Goal: Information Seeking & Learning: Learn about a topic

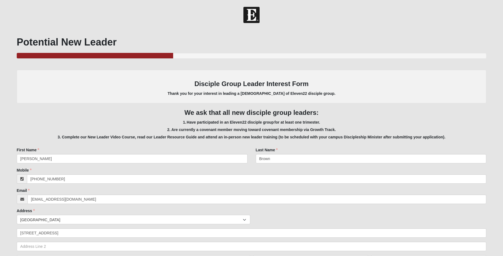
select select "10"
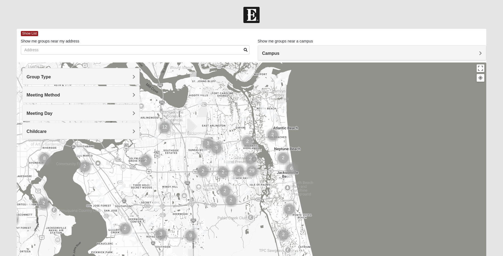
click at [110, 78] on h4 "Group Type" at bounding box center [81, 76] width 109 height 5
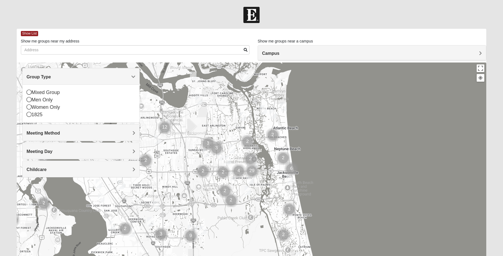
click at [88, 78] on h4 "Group Type" at bounding box center [81, 76] width 109 height 5
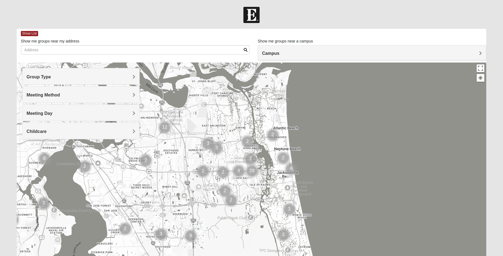
click at [72, 96] on h4 "Meeting Method" at bounding box center [81, 95] width 109 height 5
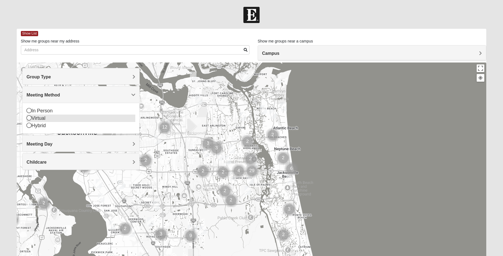
click at [28, 119] on icon at bounding box center [29, 118] width 5 height 5
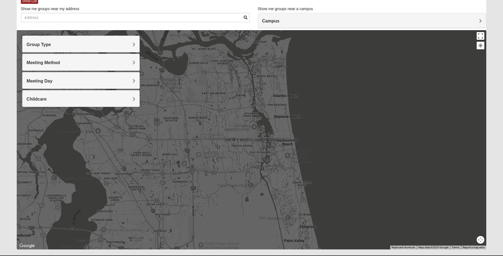
scroll to position [46, 0]
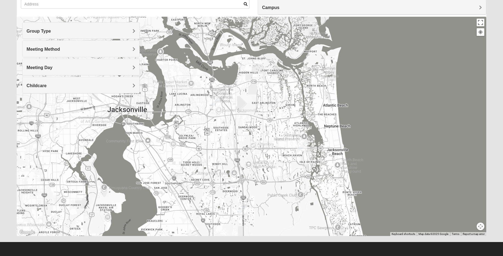
drag, startPoint x: 181, startPoint y: 135, endPoint x: 232, endPoint y: 158, distance: 56.0
click at [232, 158] on div at bounding box center [252, 127] width 470 height 220
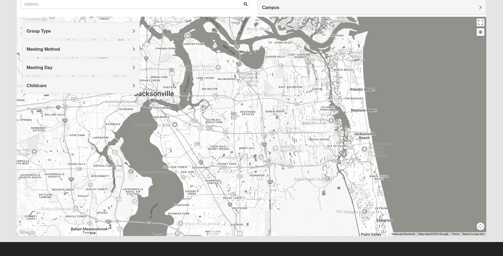
drag, startPoint x: 193, startPoint y: 146, endPoint x: 220, endPoint y: 130, distance: 30.9
click at [220, 130] on div at bounding box center [252, 127] width 470 height 220
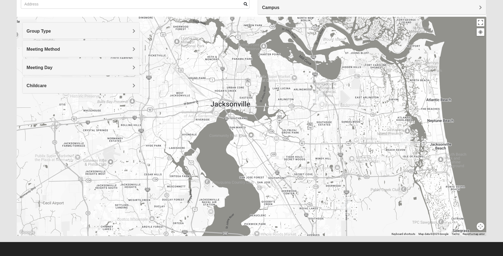
drag, startPoint x: 178, startPoint y: 156, endPoint x: 256, endPoint y: 166, distance: 79.0
click at [256, 166] on div at bounding box center [252, 127] width 470 height 220
click at [68, 71] on div "Meeting Day" at bounding box center [81, 67] width 117 height 16
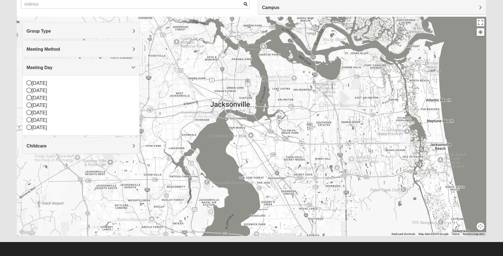
click at [271, 88] on div at bounding box center [252, 127] width 470 height 220
click at [482, 24] on button "Toggle fullscreen view" at bounding box center [481, 23] width 8 height 8
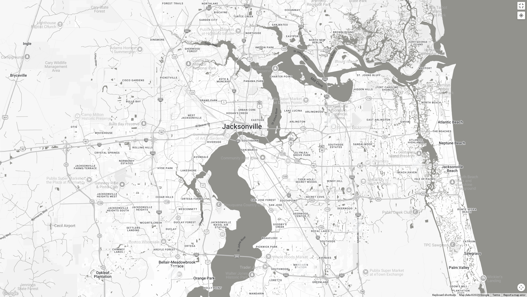
click at [507, 17] on div at bounding box center [521, 15] width 5 height 5
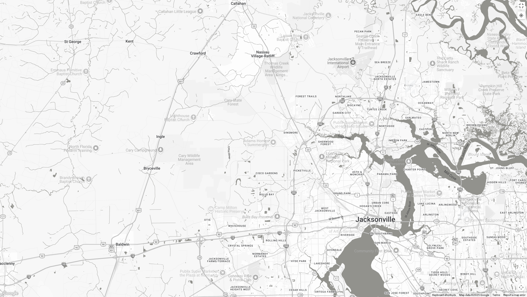
drag, startPoint x: 154, startPoint y: 52, endPoint x: 277, endPoint y: 135, distance: 148.5
click at [277, 133] on div at bounding box center [263, 148] width 527 height 297
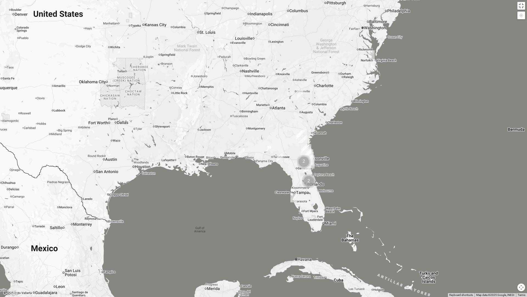
drag, startPoint x: 170, startPoint y: 109, endPoint x: 242, endPoint y: 135, distance: 76.2
click at [242, 135] on div at bounding box center [263, 148] width 527 height 297
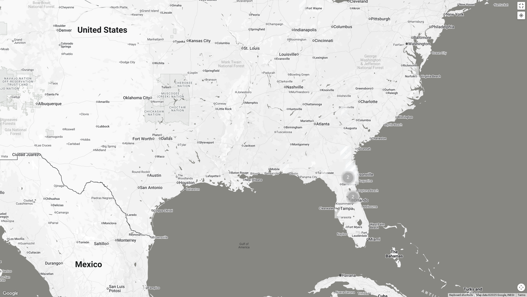
drag, startPoint x: 195, startPoint y: 129, endPoint x: 225, endPoint y: 142, distance: 32.7
click at [225, 142] on div at bounding box center [263, 148] width 527 height 297
drag, startPoint x: 522, startPoint y: 5, endPoint x: 522, endPoint y: 269, distance: 263.9
click at [507, 5] on button "Toggle fullscreen view" at bounding box center [522, 6] width 8 height 8
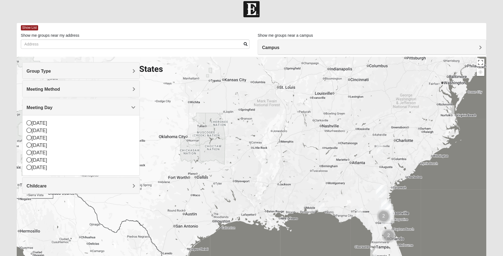
drag, startPoint x: 277, startPoint y: 128, endPoint x: 329, endPoint y: 148, distance: 55.7
click at [329, 149] on div at bounding box center [252, 167] width 470 height 220
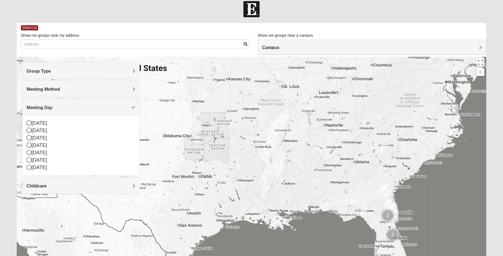
click at [107, 107] on h4 "Meeting Day" at bounding box center [81, 107] width 109 height 5
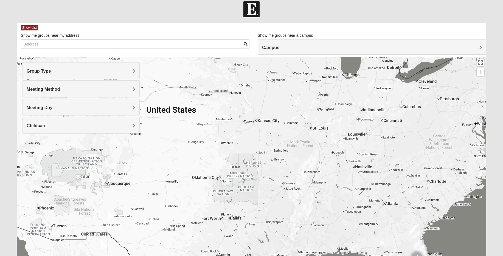
drag, startPoint x: 205, startPoint y: 154, endPoint x: 245, endPoint y: 185, distance: 50.4
click at [228, 190] on div at bounding box center [252, 167] width 470 height 220
click at [372, 83] on img "Online Mixed Lantz 46814" at bounding box center [371, 84] width 7 height 9
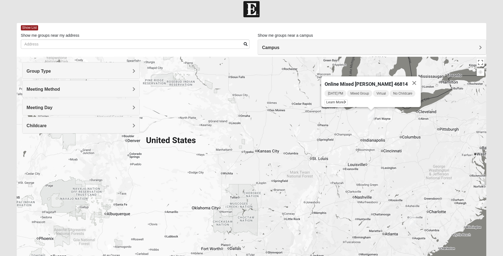
click at [371, 116] on img "Online Mixed Lantz 46814" at bounding box center [371, 114] width 7 height 9
click at [415, 79] on button "Close" at bounding box center [414, 83] width 13 height 13
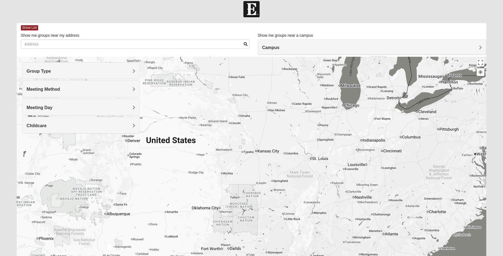
click at [413, 222] on img "Online Womens White 29370" at bounding box center [413, 221] width 7 height 9
click at [456, 185] on button "Close" at bounding box center [453, 189] width 13 height 13
click at [484, 181] on img "Online Womens Chek 23503" at bounding box center [484, 181] width 7 height 9
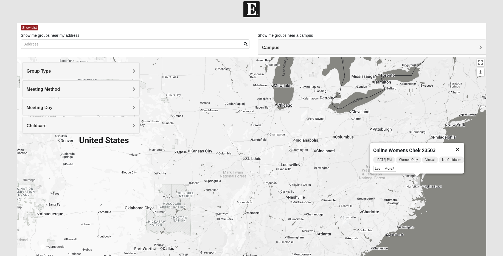
click at [464, 145] on button "Close" at bounding box center [457, 149] width 13 height 13
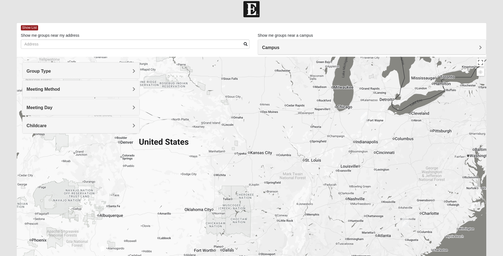
drag, startPoint x: 270, startPoint y: 184, endPoint x: 331, endPoint y: 185, distance: 61.0
click at [331, 185] on div at bounding box center [252, 167] width 470 height 220
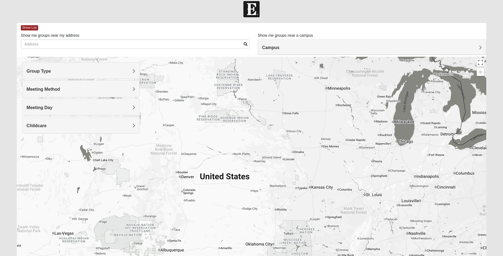
drag, startPoint x: 261, startPoint y: 174, endPoint x: 322, endPoint y: 208, distance: 69.9
click at [322, 208] on div at bounding box center [252, 167] width 470 height 220
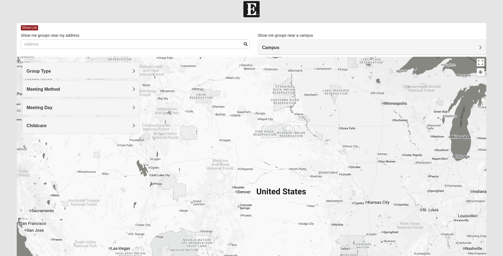
drag, startPoint x: 320, startPoint y: 156, endPoint x: 377, endPoint y: 171, distance: 58.3
click at [381, 170] on div at bounding box center [252, 167] width 470 height 220
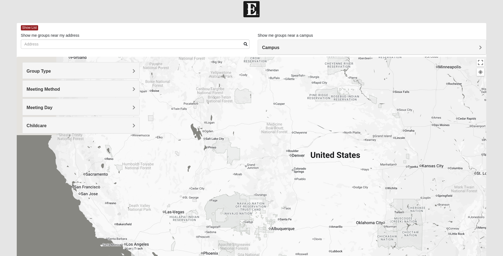
drag, startPoint x: 280, startPoint y: 207, endPoint x: 348, endPoint y: 128, distance: 104.3
click at [349, 130] on div at bounding box center [252, 167] width 470 height 220
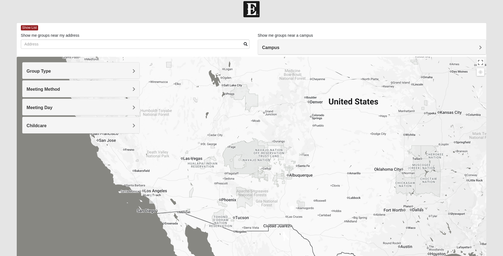
click at [152, 200] on img "Online Mens Brannen 92058" at bounding box center [152, 199] width 7 height 9
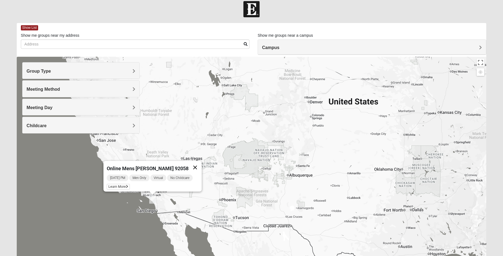
click at [197, 164] on button "Close" at bounding box center [195, 167] width 13 height 13
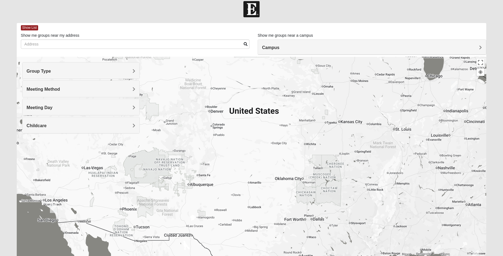
drag, startPoint x: 338, startPoint y: 182, endPoint x: 245, endPoint y: 189, distance: 92.8
click at [245, 188] on div at bounding box center [252, 167] width 470 height 220
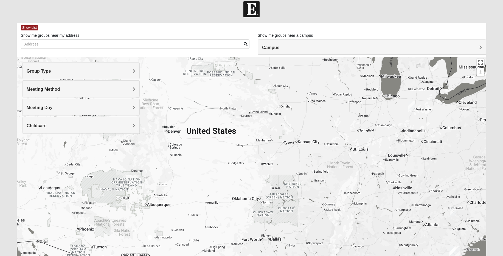
drag, startPoint x: 272, startPoint y: 168, endPoint x: 231, endPoint y: 187, distance: 45.0
click at [231, 187] on div at bounding box center [252, 167] width 470 height 220
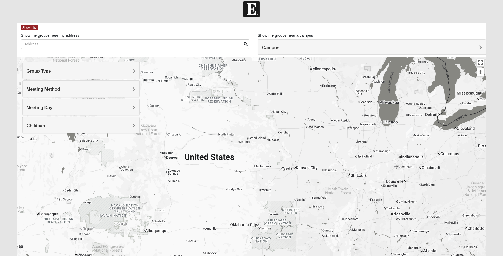
drag, startPoint x: 286, startPoint y: 153, endPoint x: 284, endPoint y: 179, distance: 25.9
click at [284, 179] on div at bounding box center [252, 167] width 470 height 220
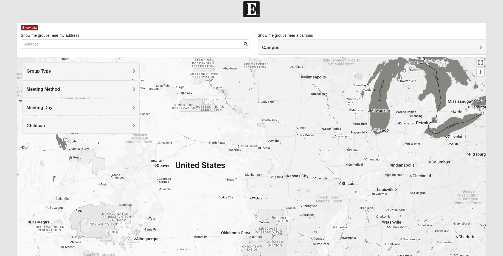
drag, startPoint x: 332, startPoint y: 139, endPoint x: 325, endPoint y: 145, distance: 8.9
click at [325, 145] on div at bounding box center [252, 167] width 470 height 220
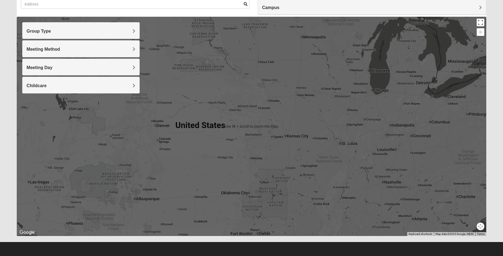
scroll to position [0, 0]
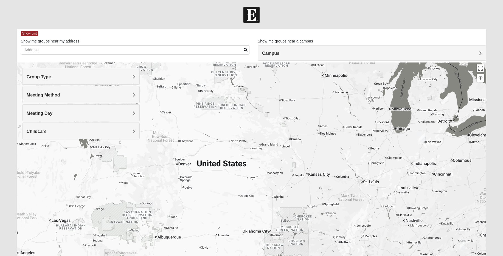
drag, startPoint x: 343, startPoint y: 138, endPoint x: 364, endPoint y: 131, distance: 21.9
click at [364, 131] on div at bounding box center [252, 173] width 470 height 220
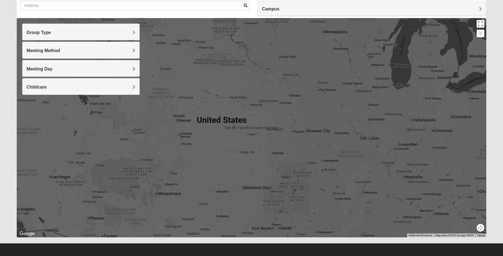
scroll to position [43, 0]
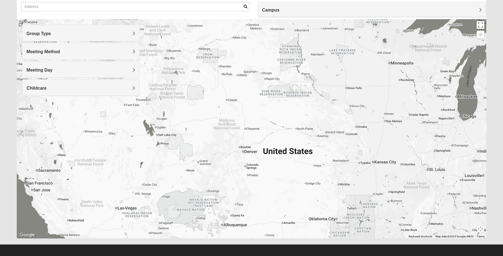
drag, startPoint x: 211, startPoint y: 144, endPoint x: 275, endPoint y: 172, distance: 70.3
click at [275, 172] on div at bounding box center [252, 129] width 470 height 220
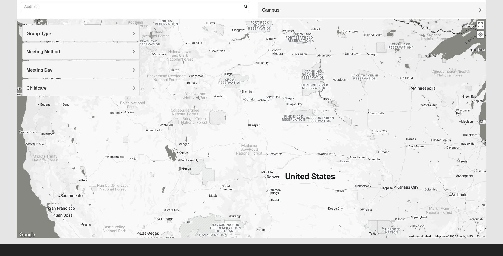
drag, startPoint x: 196, startPoint y: 133, endPoint x: 202, endPoint y: 155, distance: 22.9
click at [201, 156] on div at bounding box center [252, 129] width 470 height 220
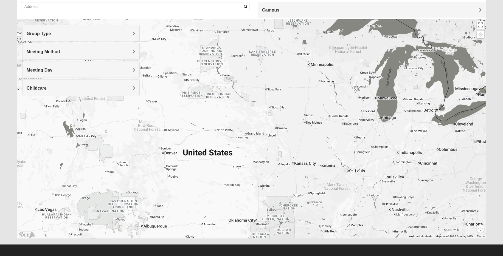
drag, startPoint x: 328, startPoint y: 163, endPoint x: 234, endPoint y: 128, distance: 101.0
click at [243, 134] on div at bounding box center [252, 129] width 470 height 220
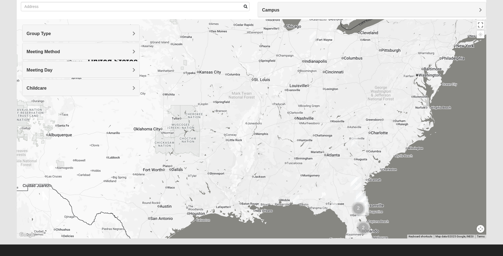
drag, startPoint x: 323, startPoint y: 162, endPoint x: 272, endPoint y: 86, distance: 91.1
click at [272, 86] on div at bounding box center [252, 129] width 470 height 220
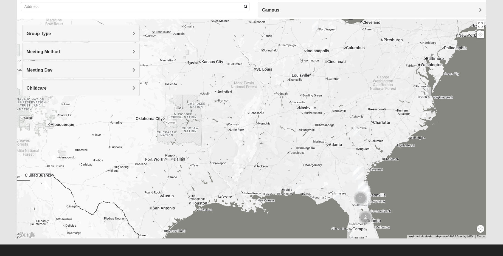
drag, startPoint x: 285, startPoint y: 144, endPoint x: 286, endPoint y: 117, distance: 27.8
click at [286, 117] on div at bounding box center [252, 129] width 470 height 220
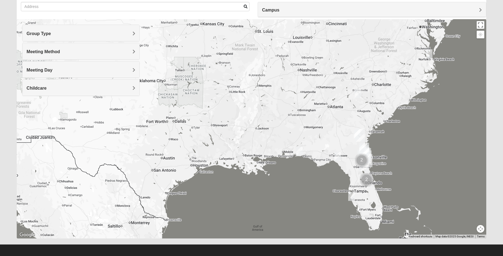
click at [300, 150] on img "Online Mixed Asher 32547" at bounding box center [299, 151] width 7 height 9
click at [338, 157] on img "Online Mixed Van Auker 32259" at bounding box center [337, 156] width 7 height 9
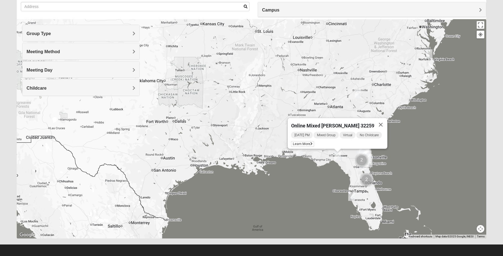
click at [306, 132] on span "Tuesday PM" at bounding box center [302, 135] width 22 height 7
click at [307, 142] on span "Learn More" at bounding box center [302, 144] width 23 height 6
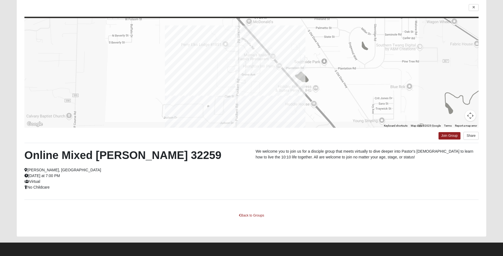
scroll to position [42, 0]
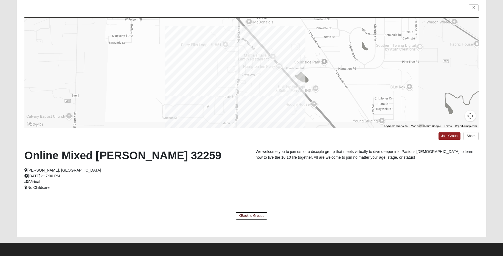
click at [254, 216] on link "Back to Groups" at bounding box center [251, 216] width 32 height 9
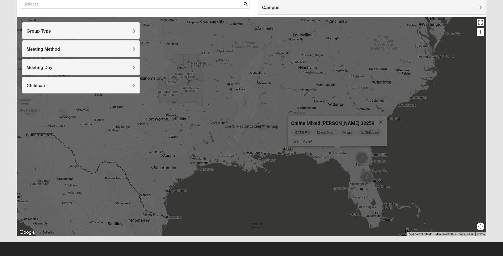
scroll to position [0, 0]
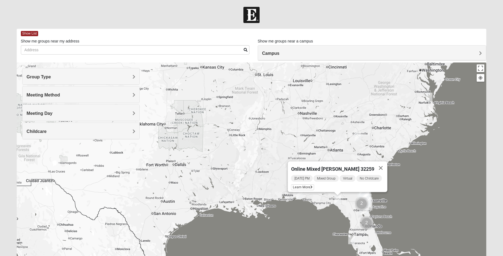
click at [254, 16] on img at bounding box center [252, 15] width 16 height 16
click at [253, 19] on img at bounding box center [252, 15] width 16 height 16
click at [255, 14] on img at bounding box center [252, 15] width 16 height 16
click at [254, 18] on img at bounding box center [252, 15] width 16 height 16
click at [251, 17] on img at bounding box center [252, 15] width 16 height 16
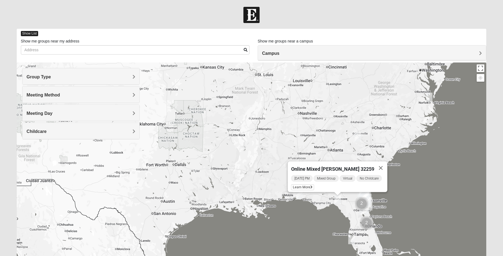
click at [30, 33] on span "Show List" at bounding box center [29, 33] width 17 height 5
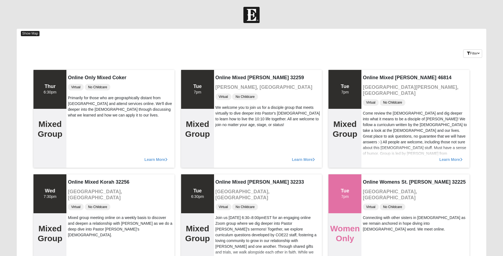
click at [27, 34] on span "Show Map" at bounding box center [30, 33] width 19 height 5
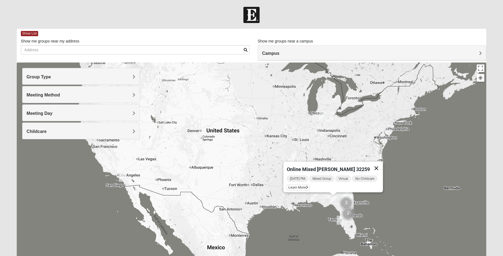
click at [377, 163] on button "Close" at bounding box center [376, 168] width 13 height 13
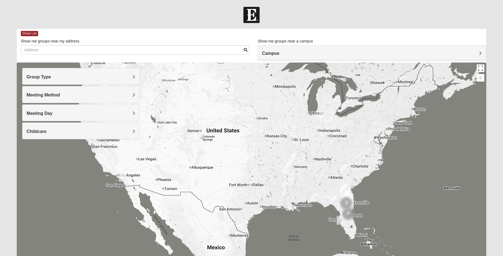
click at [342, 220] on img "Cluster of 2 groups" at bounding box center [349, 214] width 14 height 14
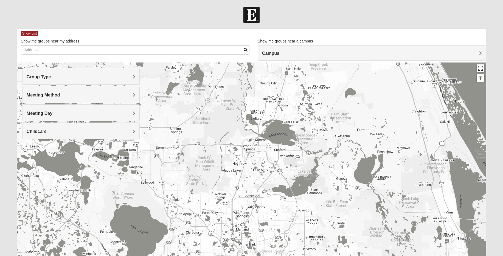
click at [481, 68] on button "Toggle fullscreen view" at bounding box center [481, 69] width 8 height 8
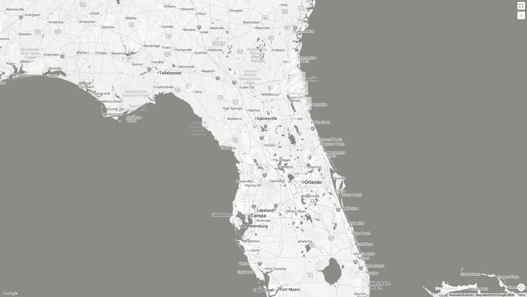
click at [249, 250] on img "Online Mixed Wildermuth" at bounding box center [248, 249] width 7 height 9
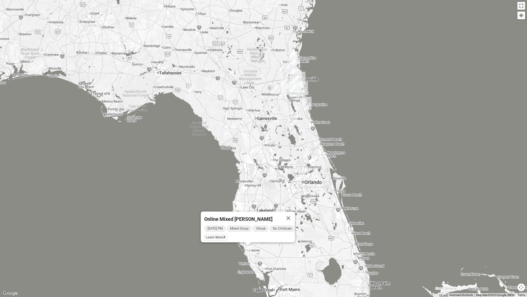
click at [302, 176] on img "Online Mixed Seitz 32804" at bounding box center [302, 176] width 7 height 9
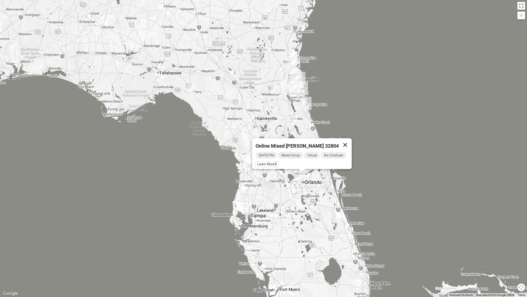
click at [345, 141] on button "Close" at bounding box center [345, 144] width 13 height 13
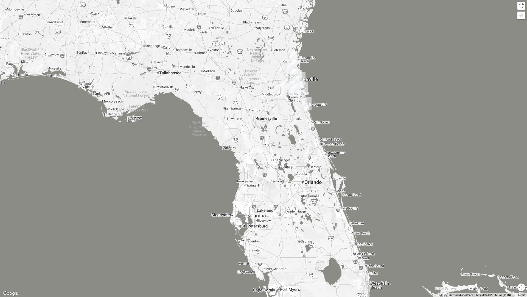
click at [308, 154] on img "Online Mixed Knight/Stuckey 31546" at bounding box center [306, 154] width 7 height 9
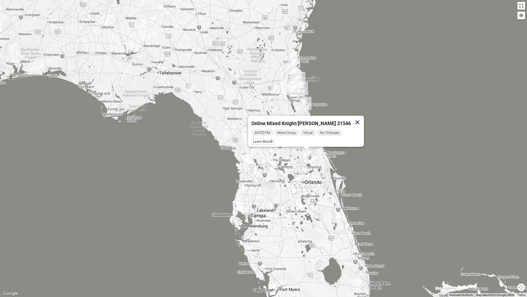
click at [351, 118] on button "Close" at bounding box center [357, 122] width 13 height 13
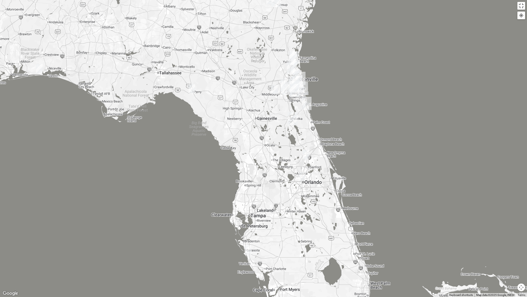
click at [274, 91] on img "Online Mixed Hodges 32068" at bounding box center [274, 89] width 7 height 9
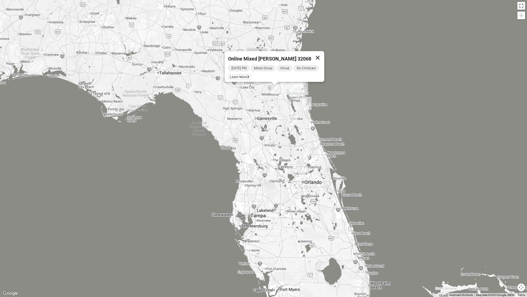
click at [318, 54] on button "Close" at bounding box center [317, 57] width 13 height 13
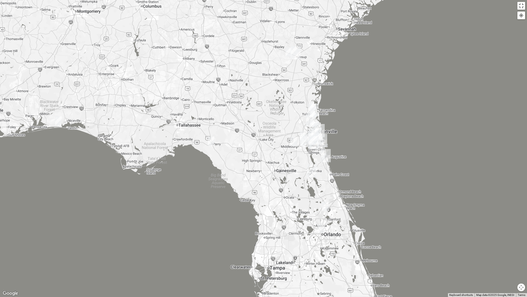
drag, startPoint x: 244, startPoint y: 93, endPoint x: 268, endPoint y: 154, distance: 65.9
click at [268, 154] on div at bounding box center [263, 148] width 527 height 297
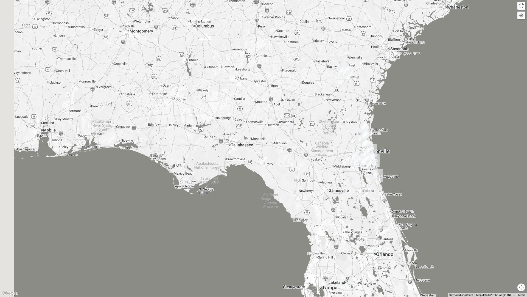
drag, startPoint x: 237, startPoint y: 135, endPoint x: 306, endPoint y: 144, distance: 69.7
click at [306, 144] on div at bounding box center [263, 148] width 527 height 297
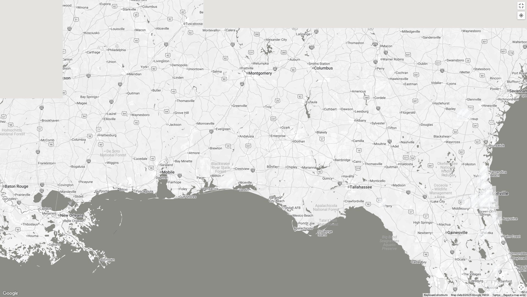
drag, startPoint x: 233, startPoint y: 134, endPoint x: 313, endPoint y: 164, distance: 85.7
click at [321, 174] on div at bounding box center [263, 148] width 527 height 297
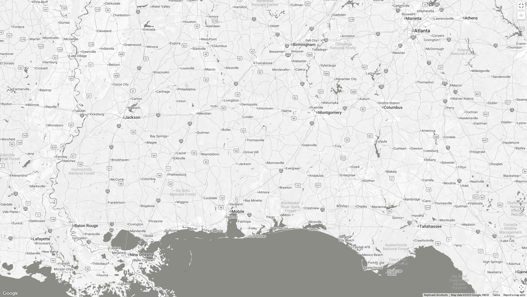
drag, startPoint x: 215, startPoint y: 128, endPoint x: 301, endPoint y: 163, distance: 92.4
click at [301, 163] on div at bounding box center [263, 148] width 527 height 297
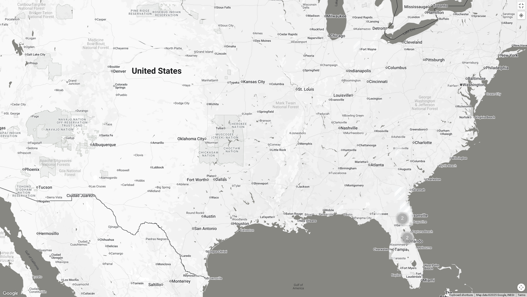
drag, startPoint x: 256, startPoint y: 135, endPoint x: 303, endPoint y: 165, distance: 55.5
click at [300, 171] on div at bounding box center [263, 148] width 527 height 297
click at [355, 43] on img "Online Mixed Lantz 46814" at bounding box center [357, 45] width 7 height 9
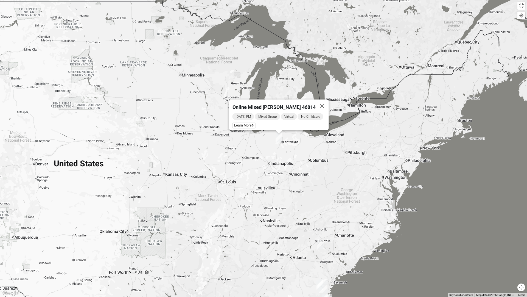
drag, startPoint x: 399, startPoint y: 79, endPoint x: 325, endPoint y: 149, distance: 102.2
click at [325, 149] on div "Online Mixed Lantz 46814 Tuesday PM Mixed Group Virtual No Childcare Learn More" at bounding box center [263, 148] width 527 height 297
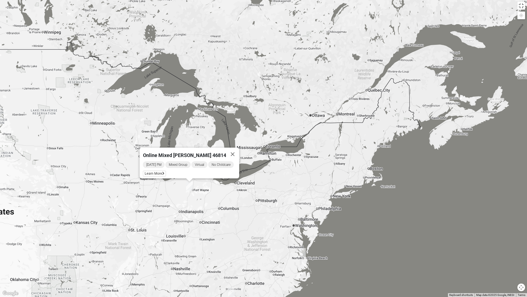
drag, startPoint x: 462, startPoint y: 82, endPoint x: 524, endPoint y: 62, distance: 65.6
click at [498, 76] on div "Online Mixed Lantz 46814 Tuesday PM Mixed Group Virtual No Childcare Learn More" at bounding box center [263, 148] width 527 height 297
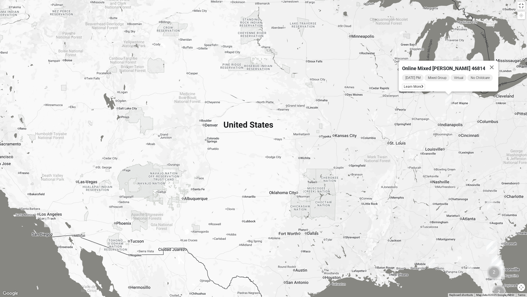
drag, startPoint x: 265, startPoint y: 125, endPoint x: 426, endPoint y: 105, distance: 161.9
click at [388, 107] on div "Online Mixed Lantz 46814 Tuesday PM Mixed Group Virtual No Childcare Learn More" at bounding box center [263, 148] width 527 height 297
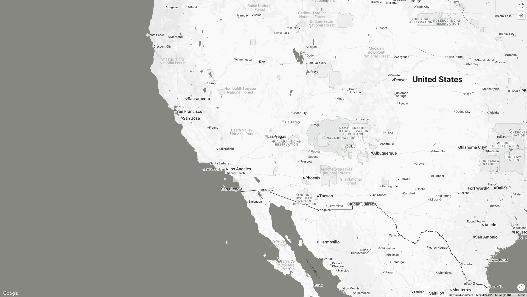
drag, startPoint x: 330, startPoint y: 112, endPoint x: 301, endPoint y: 79, distance: 44.1
click at [303, 82] on div "Online Mixed Lantz 46814 Tuesday PM Mixed Group Virtual No Childcare Learn More" at bounding box center [263, 148] width 527 height 297
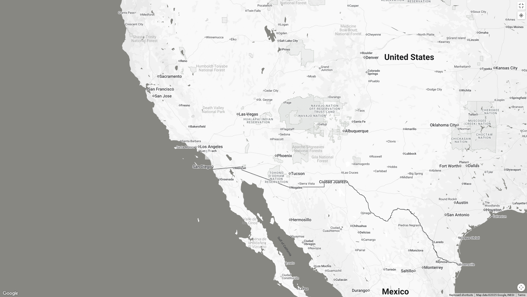
click at [208, 155] on img "Online Mens Brannen 92058" at bounding box center [208, 154] width 7 height 9
click at [252, 119] on button "Close" at bounding box center [250, 122] width 13 height 13
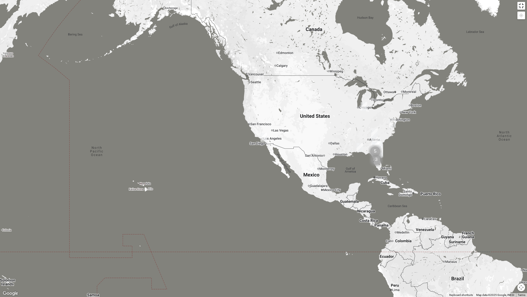
click at [507, 7] on button "Toggle fullscreen view" at bounding box center [522, 6] width 8 height 8
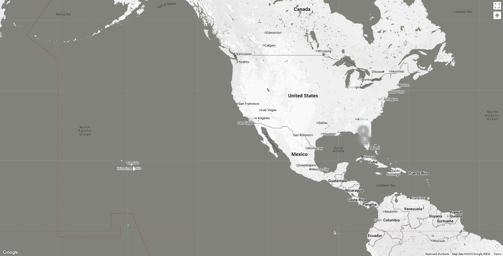
click at [253, 17] on img at bounding box center [252, 15] width 16 height 16
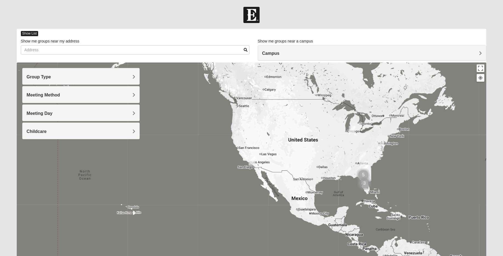
click at [30, 33] on span "Show List" at bounding box center [29, 33] width 17 height 5
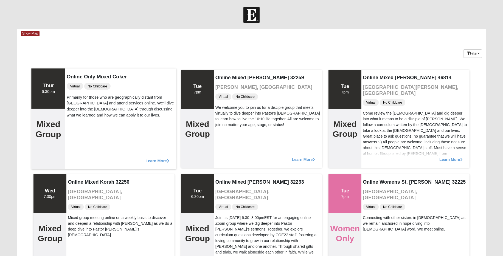
click at [161, 158] on span "Learn More" at bounding box center [158, 158] width 24 height 0
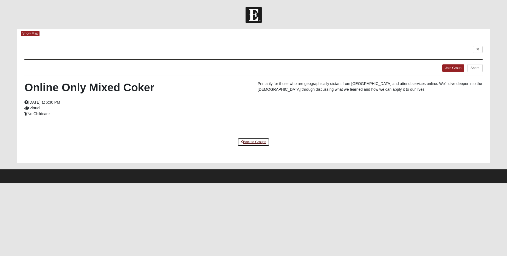
click at [242, 143] on link "Back to Groups" at bounding box center [254, 142] width 32 height 9
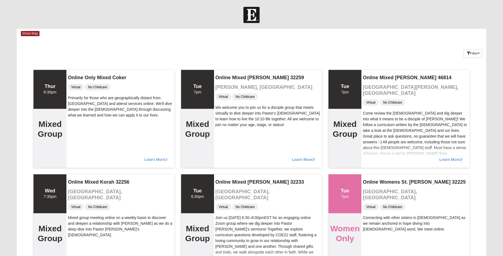
click at [309, 46] on div "Keywords Filter Additional Filters Campus Arlington Baymeadows Eleven22 Online …" at bounding box center [252, 53] width 470 height 20
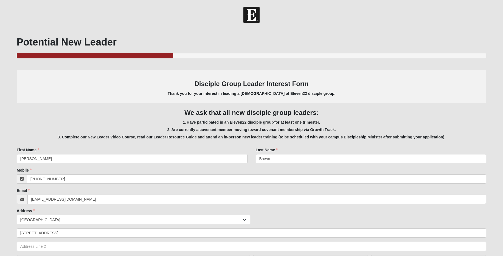
select select "10"
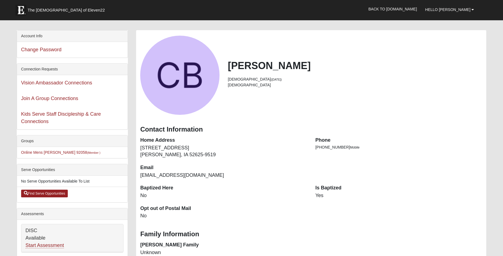
scroll to position [18, 0]
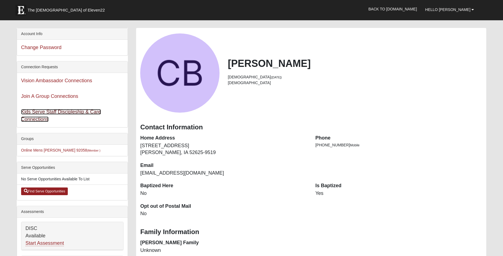
click at [66, 112] on link "Kids Serve Staff Discipleship & Care Connections" at bounding box center [61, 115] width 80 height 13
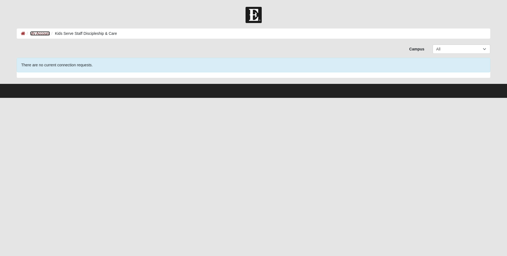
click at [41, 34] on link "My Account" at bounding box center [40, 33] width 20 height 4
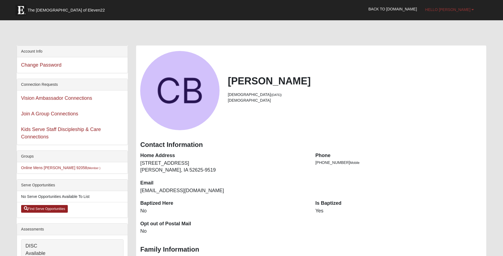
click at [463, 10] on span "Hello [PERSON_NAME]" at bounding box center [447, 9] width 45 height 4
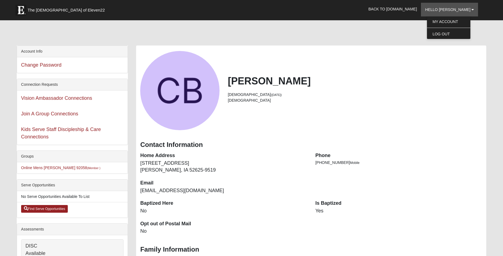
click at [400, 33] on div at bounding box center [252, 34] width 470 height 23
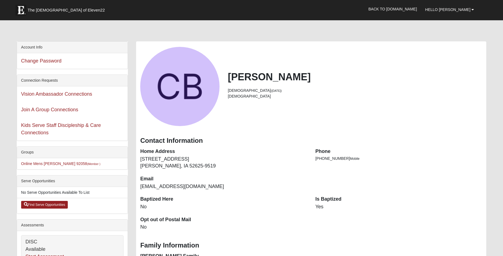
scroll to position [6, 0]
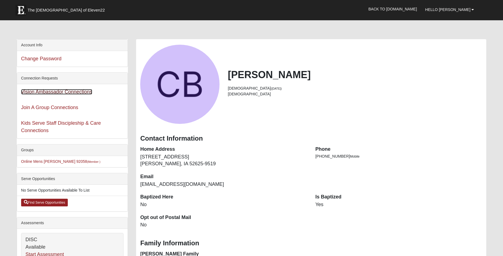
click at [65, 94] on link "Vision Ambassador Connections" at bounding box center [56, 91] width 71 height 5
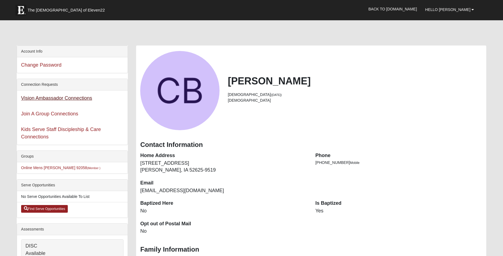
scroll to position [6, 0]
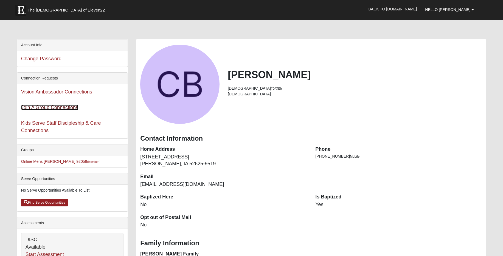
click at [60, 108] on link "Join A Group Connections" at bounding box center [49, 107] width 57 height 5
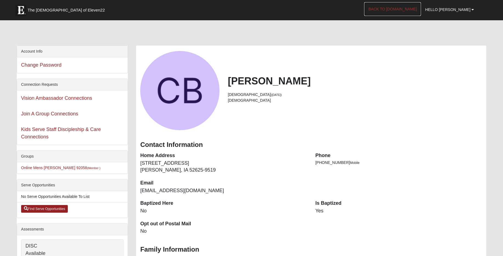
click at [411, 9] on link "Back to [DOMAIN_NAME]" at bounding box center [392, 9] width 57 height 14
